Goal: Transaction & Acquisition: Purchase product/service

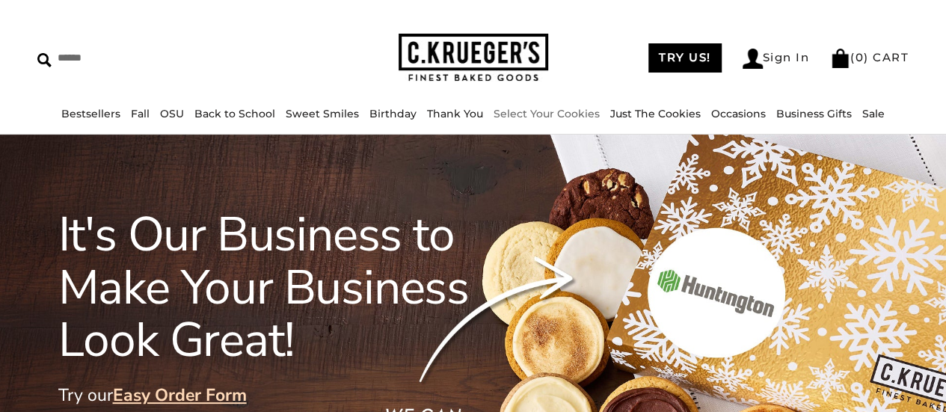
click at [525, 113] on link "Select Your Cookies" at bounding box center [546, 113] width 106 height 13
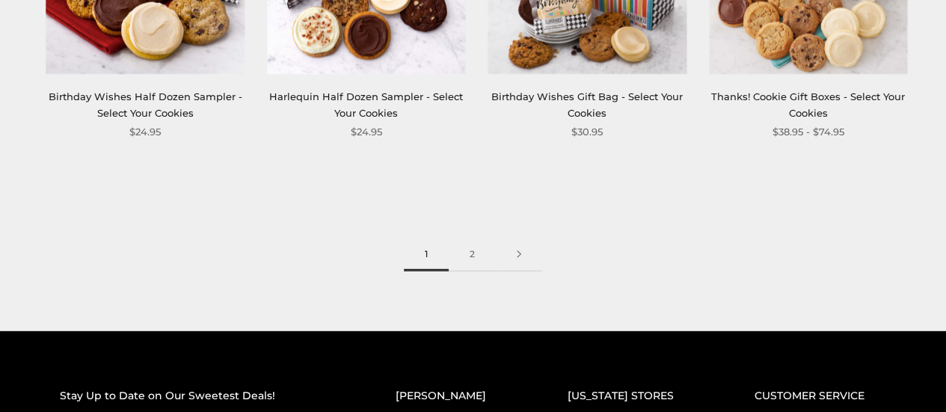
scroll to position [1947, 0]
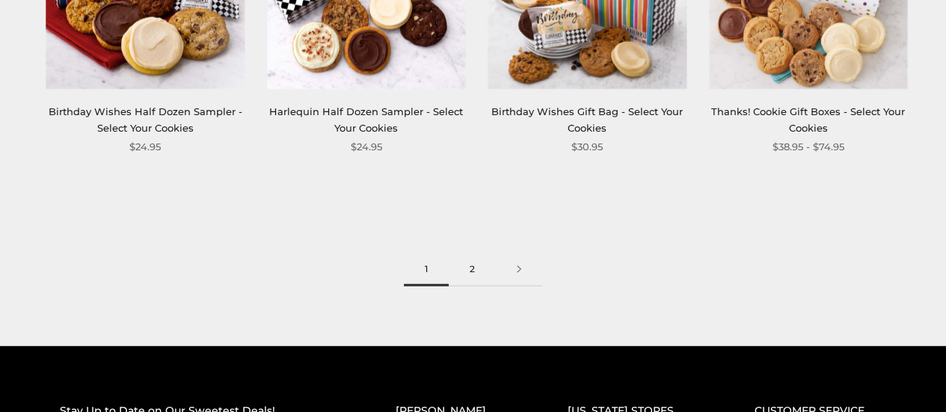
click at [474, 270] on link "2" at bounding box center [472, 270] width 47 height 34
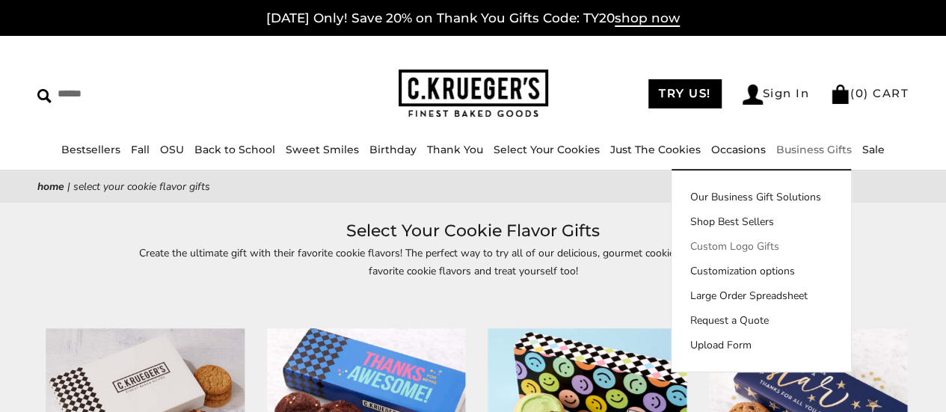
click at [739, 244] on link "Custom Logo Gifts" at bounding box center [760, 247] width 179 height 16
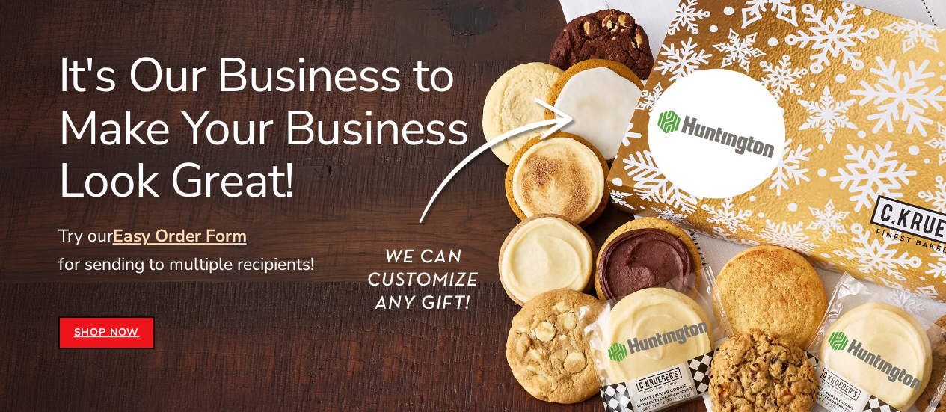
scroll to position [216, 0]
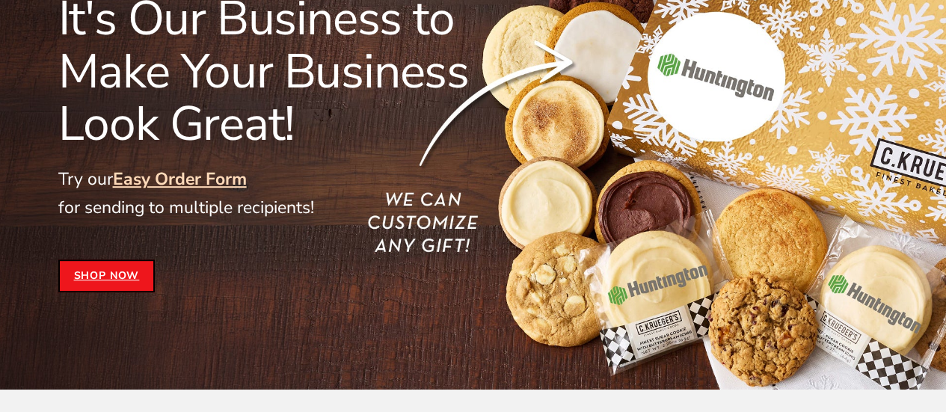
click at [209, 176] on link "Easy Order Form" at bounding box center [180, 178] width 134 height 23
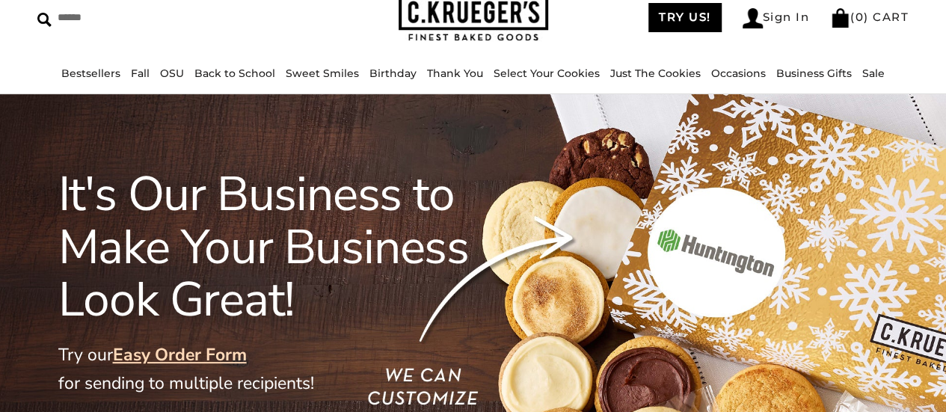
scroll to position [0, 0]
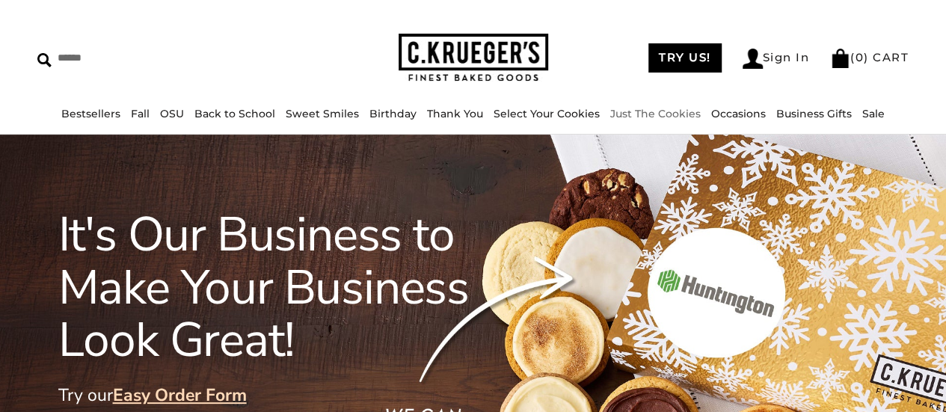
click at [642, 117] on link "Just The Cookies" at bounding box center [655, 113] width 90 height 13
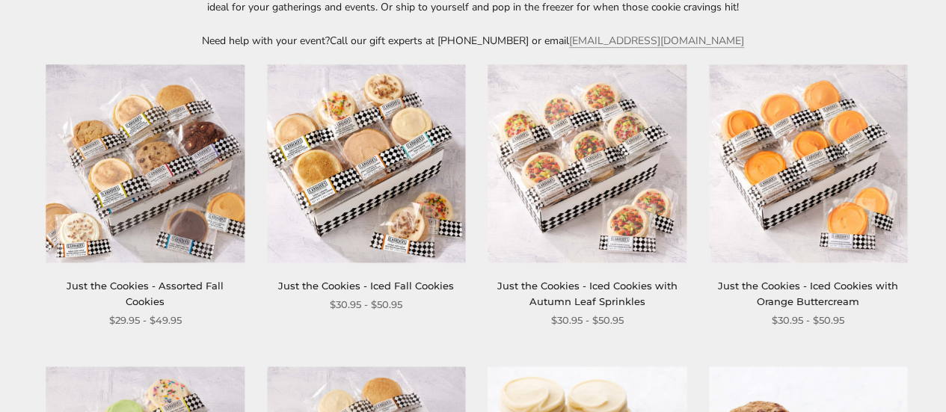
scroll to position [268, 0]
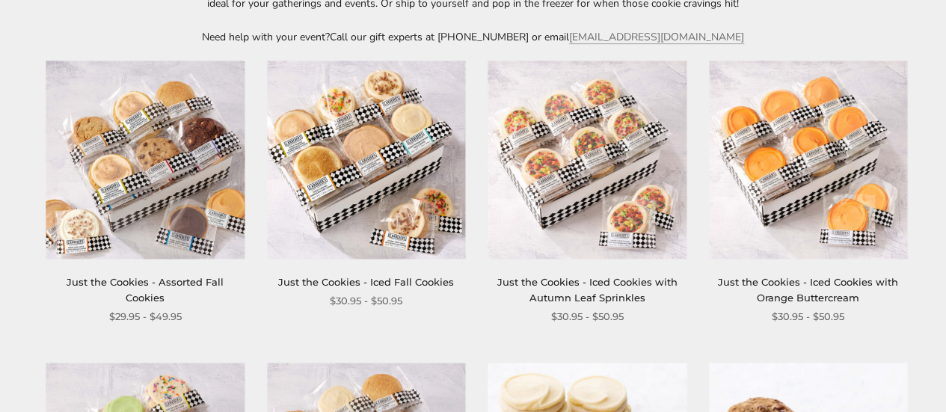
click at [568, 162] on img at bounding box center [587, 160] width 198 height 198
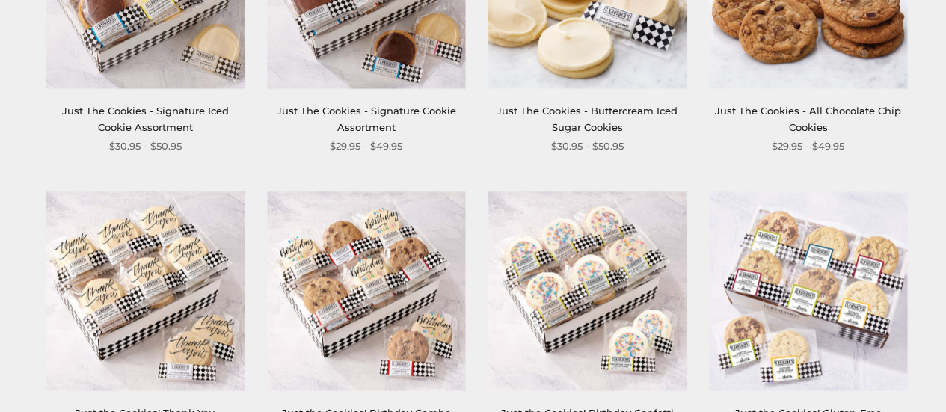
scroll to position [897, 0]
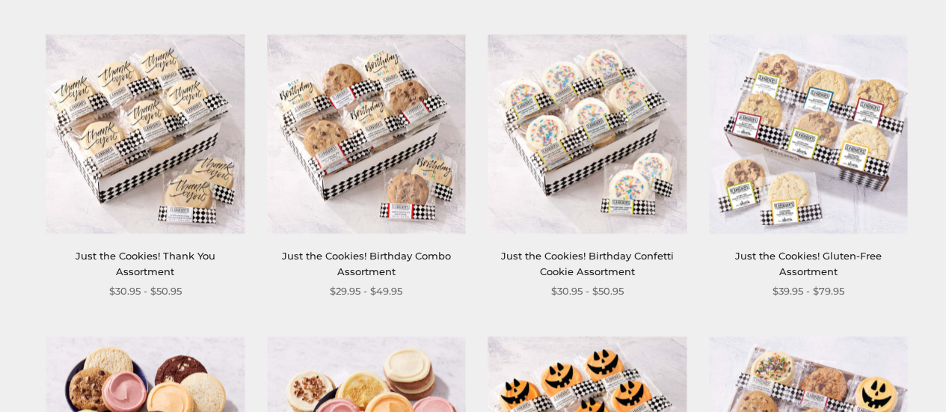
click at [784, 185] on img at bounding box center [808, 134] width 198 height 198
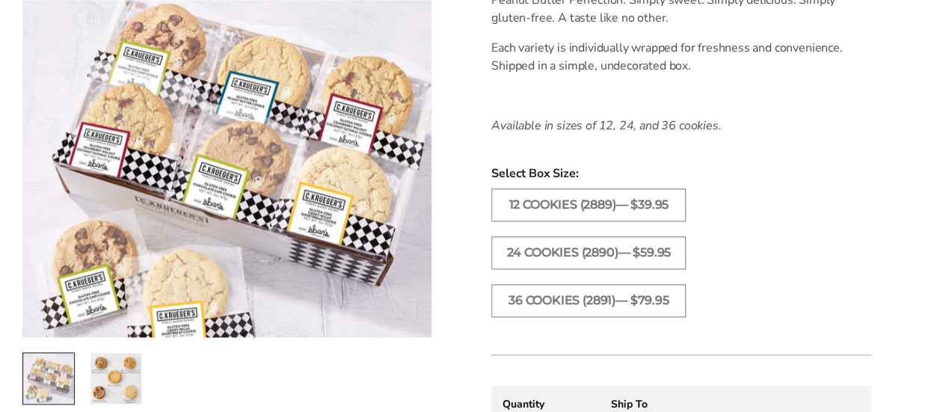
scroll to position [882, 0]
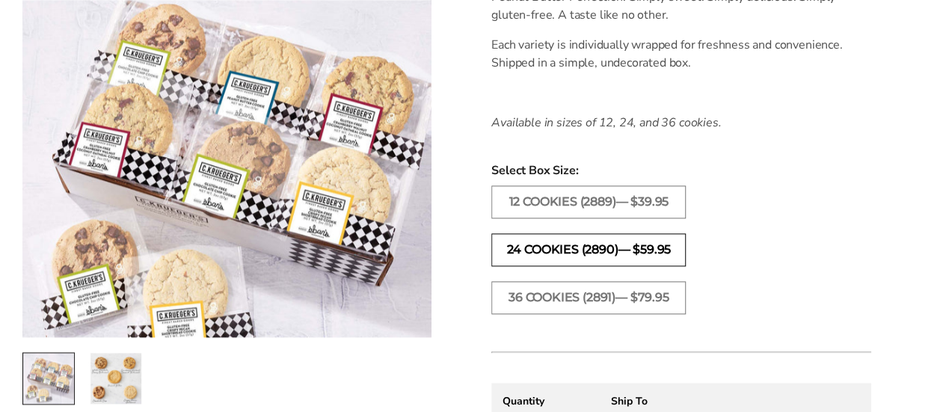
click at [606, 247] on label "24 COOKIES (2890)— $59.95" at bounding box center [588, 249] width 194 height 33
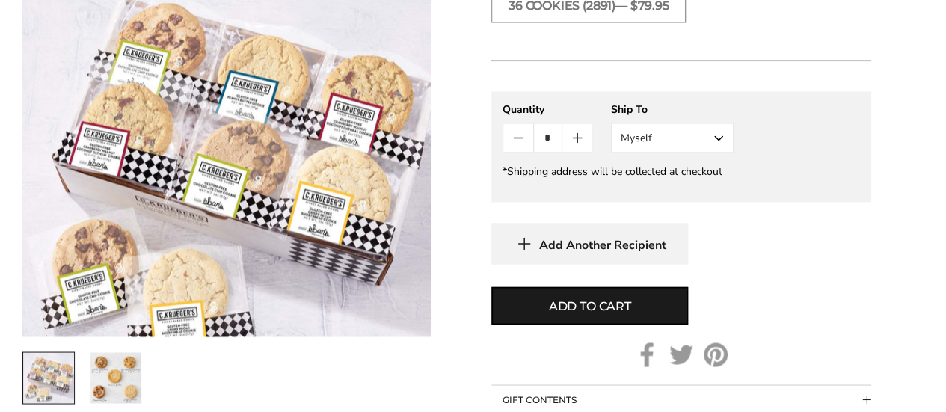
scroll to position [1176, 0]
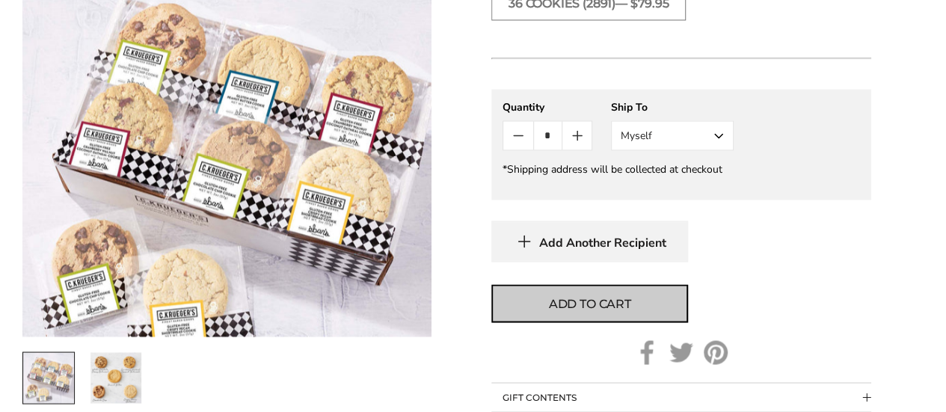
click at [552, 300] on span "Add to cart" at bounding box center [590, 304] width 82 height 18
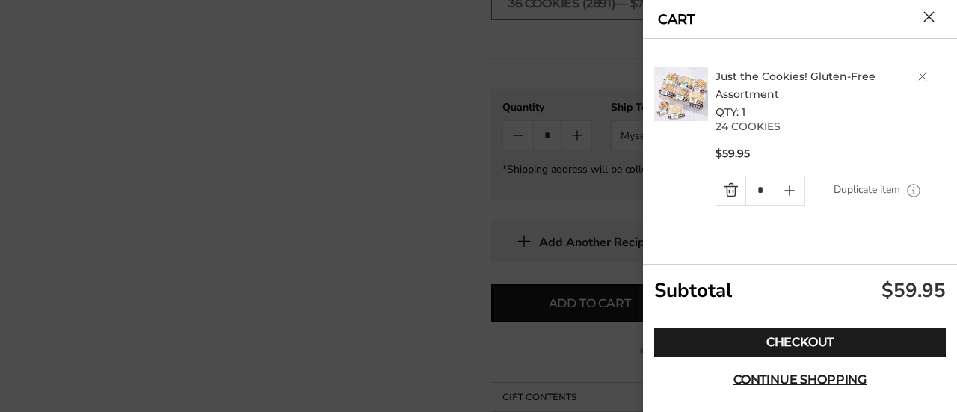
click at [932, 22] on button "Close cart" at bounding box center [928, 16] width 11 height 11
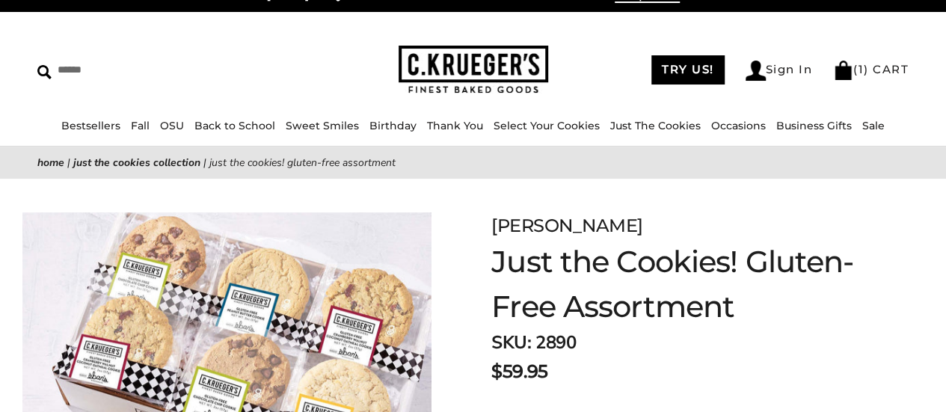
scroll to position [7, 0]
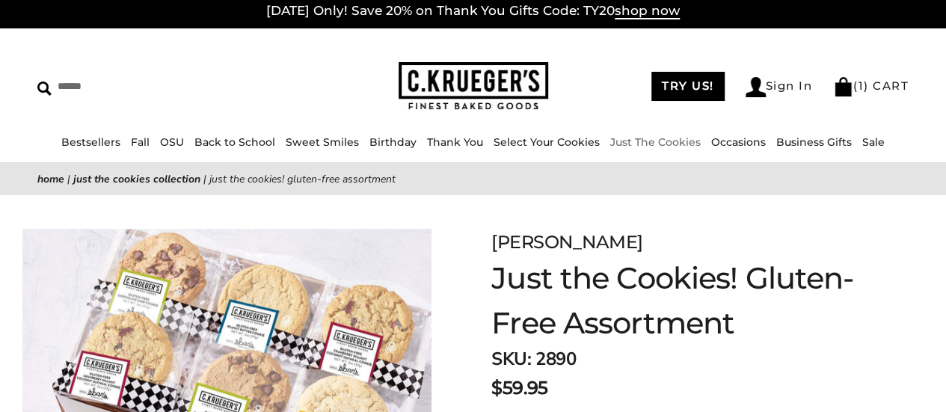
click at [668, 138] on link "Just The Cookies" at bounding box center [655, 141] width 90 height 13
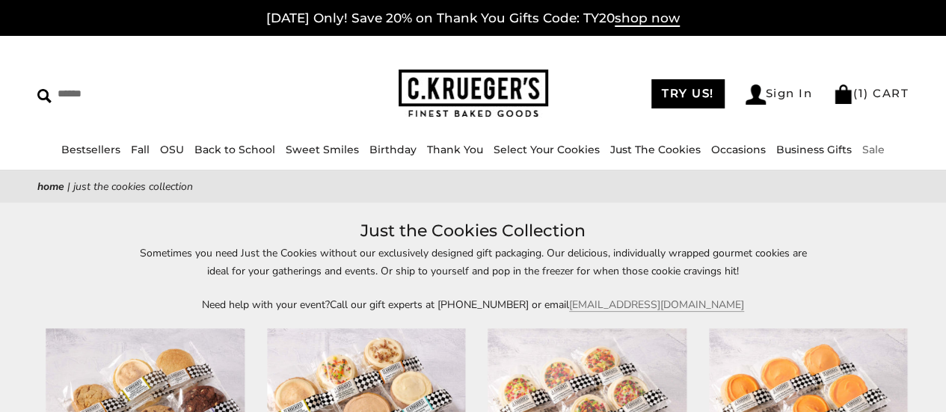
click at [862, 147] on link "Sale" at bounding box center [873, 149] width 22 height 13
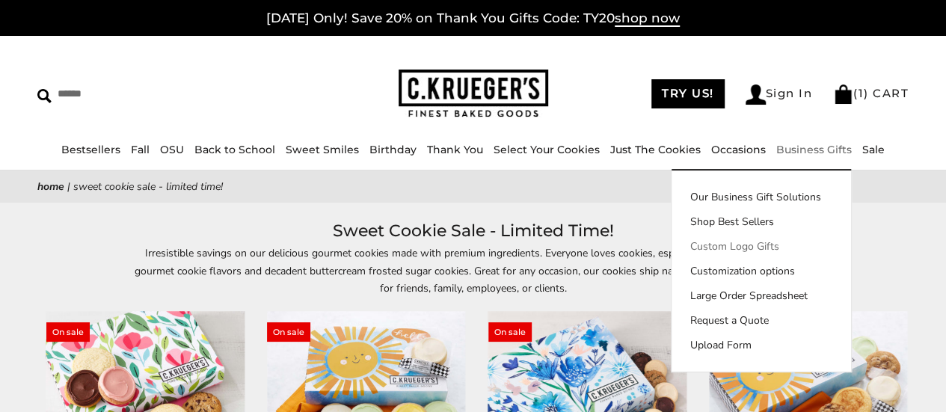
click at [723, 244] on link "Custom Logo Gifts" at bounding box center [760, 247] width 179 height 16
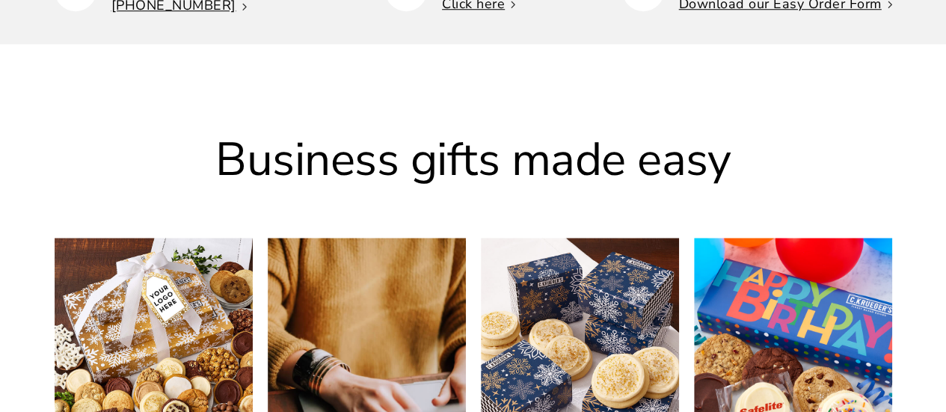
scroll to position [736, 0]
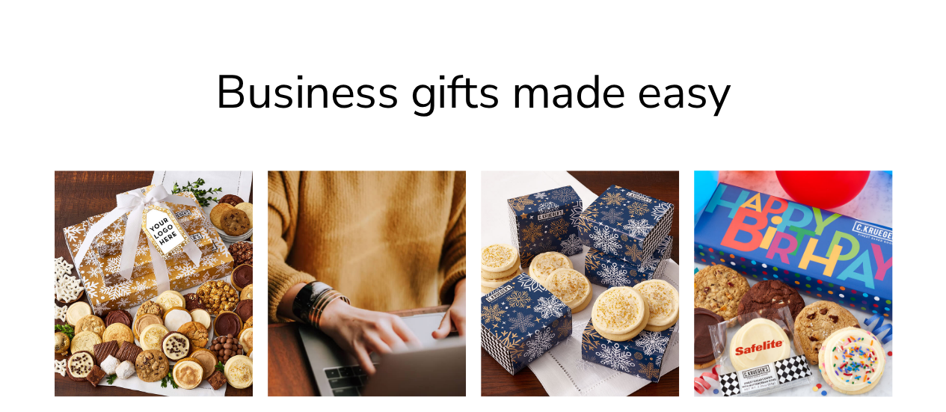
click at [790, 331] on img at bounding box center [792, 283] width 218 height 248
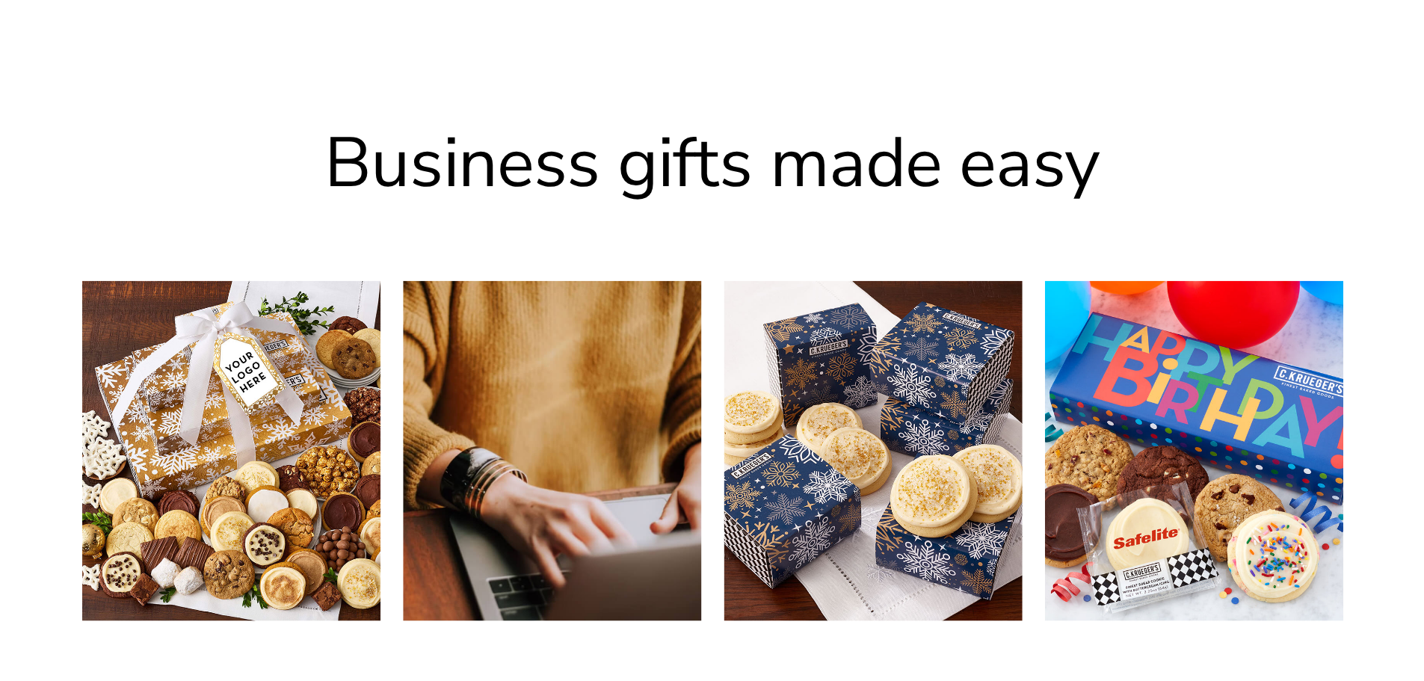
scroll to position [989, 0]
